Goal: Task Accomplishment & Management: Manage account settings

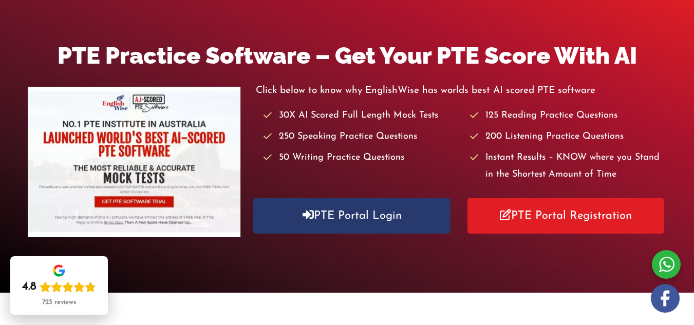
scroll to position [110, 0]
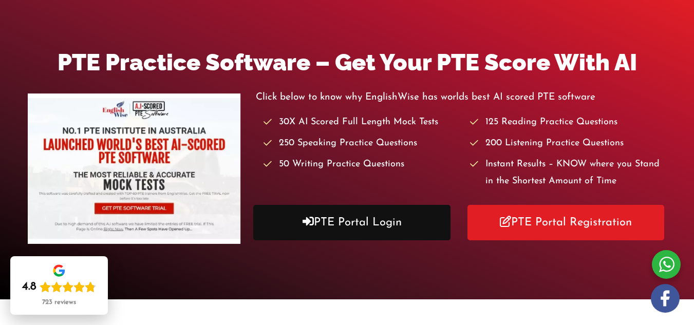
click at [428, 205] on link "PTE Portal Login" at bounding box center [351, 222] width 197 height 35
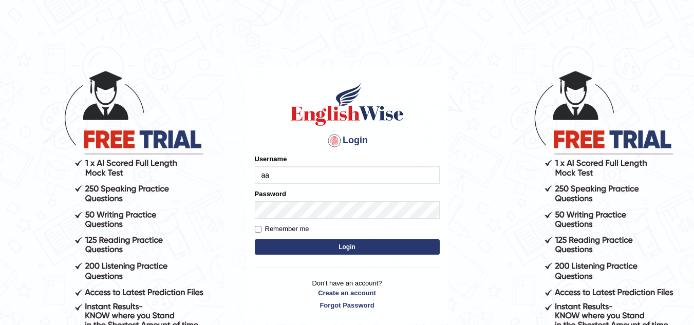
type input "a"
type input "aasish_sunarr18"
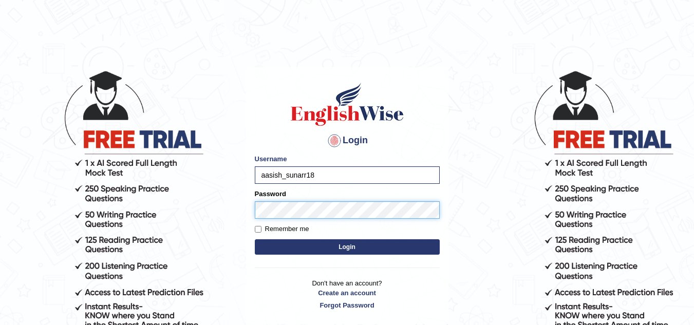
click at [255, 239] on button "Login" at bounding box center [347, 246] width 185 height 15
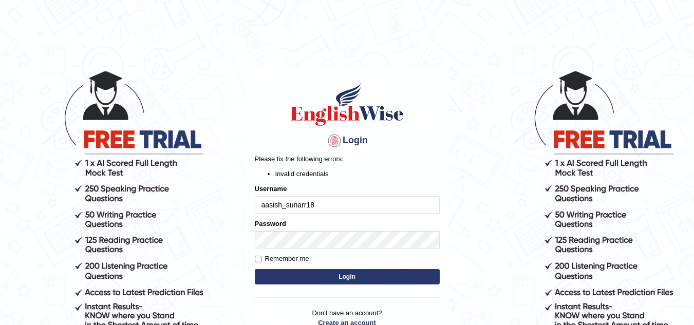
click at [315, 206] on input "aasish_sunarr18" at bounding box center [347, 204] width 185 height 17
click at [324, 270] on button "Login" at bounding box center [347, 276] width 185 height 15
